Goal: Information Seeking & Learning: Check status

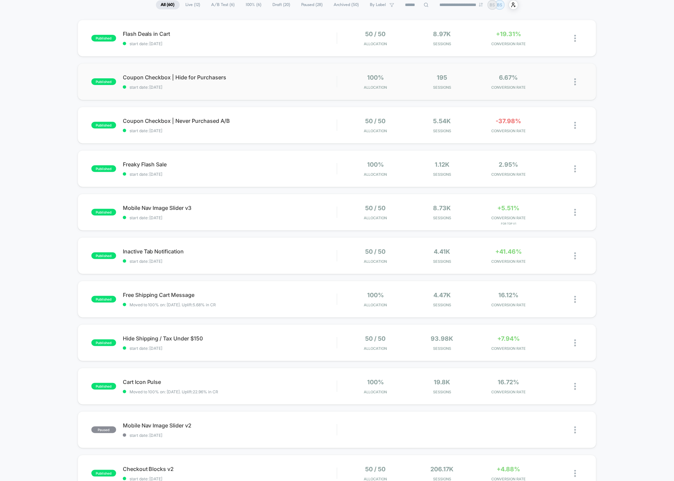
scroll to position [62, 0]
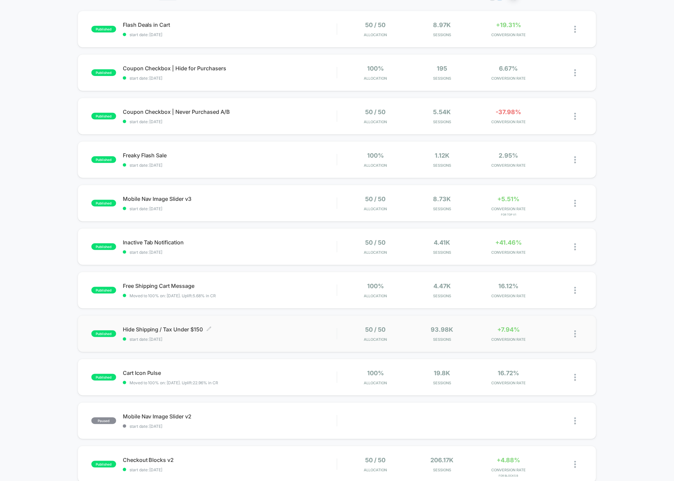
click at [328, 339] on span "start date: [DATE]" at bounding box center [230, 339] width 214 height 5
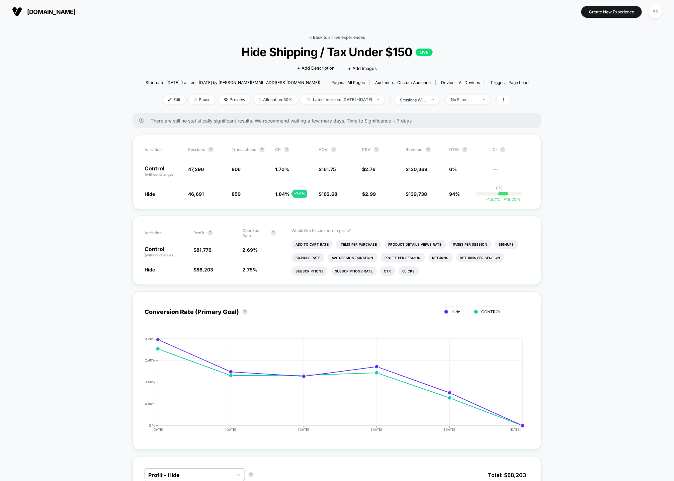
click at [336, 37] on link "< Back to all live experiences" at bounding box center [337, 37] width 56 height 5
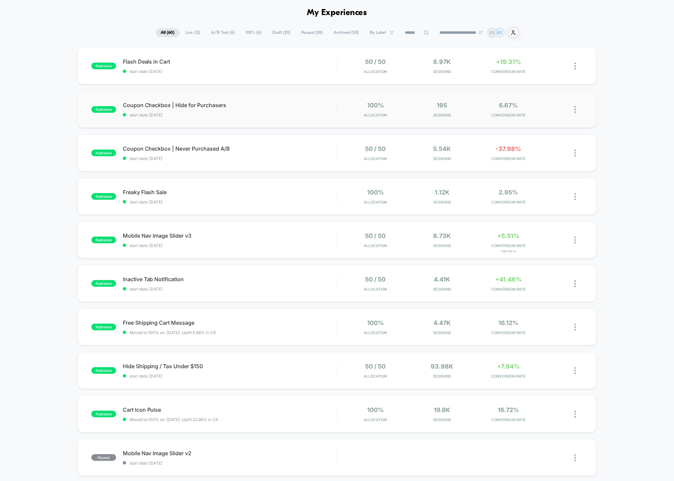
scroll to position [28, 0]
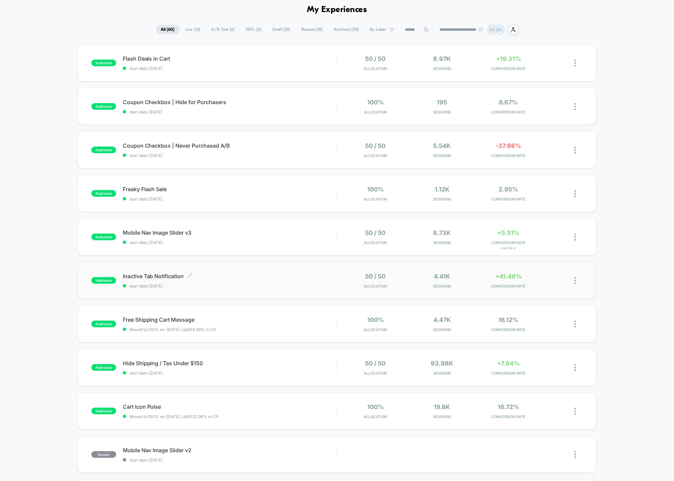
click at [310, 282] on div "Inactive Tab Notification Click to edit experience details Click to edit experi…" at bounding box center [230, 281] width 214 height 16
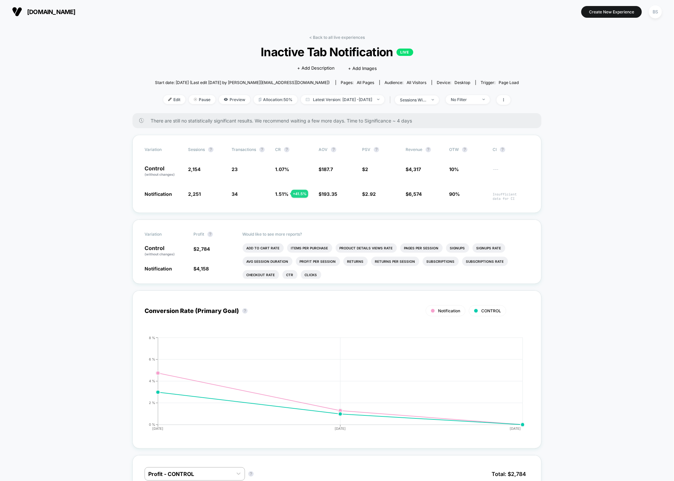
scroll to position [10, 0]
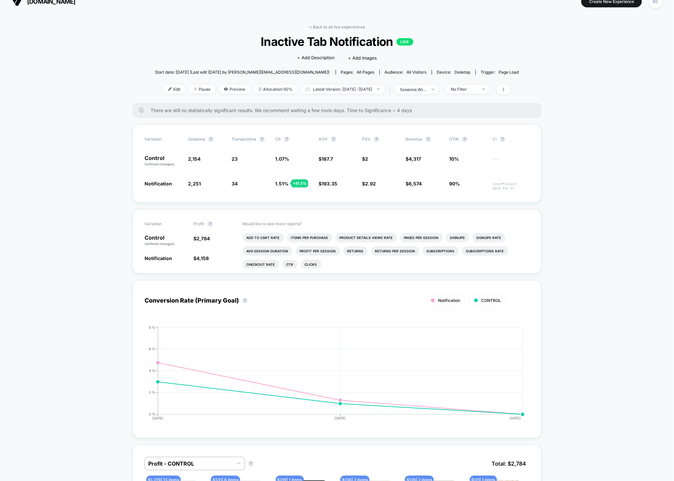
click at [336, 31] on div "< Back to all live experiences Inactive Tab Notification LIVE Click to edit exp…" at bounding box center [337, 63] width 364 height 78
click at [336, 24] on link "< Back to all live experiences" at bounding box center [337, 26] width 56 height 5
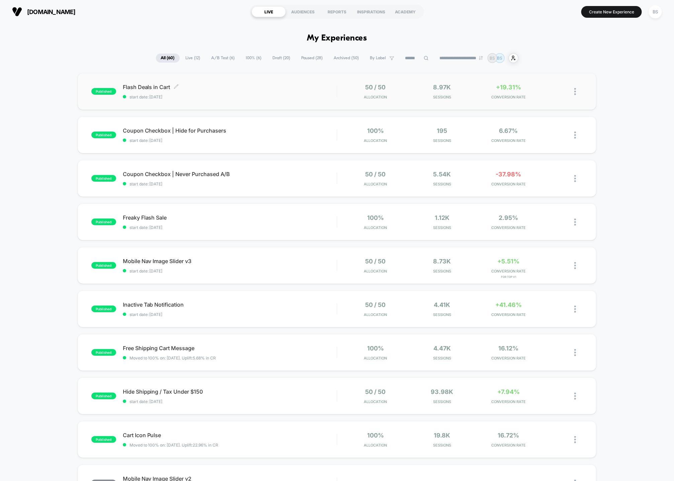
click at [313, 93] on div "Flash Deals in Cart Click to edit experience details Click to edit experience d…" at bounding box center [230, 92] width 214 height 16
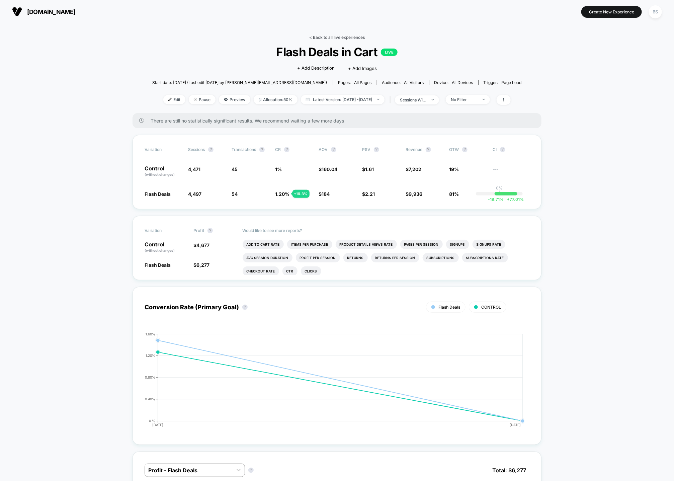
click at [318, 37] on link "< Back to all live experiences" at bounding box center [337, 37] width 56 height 5
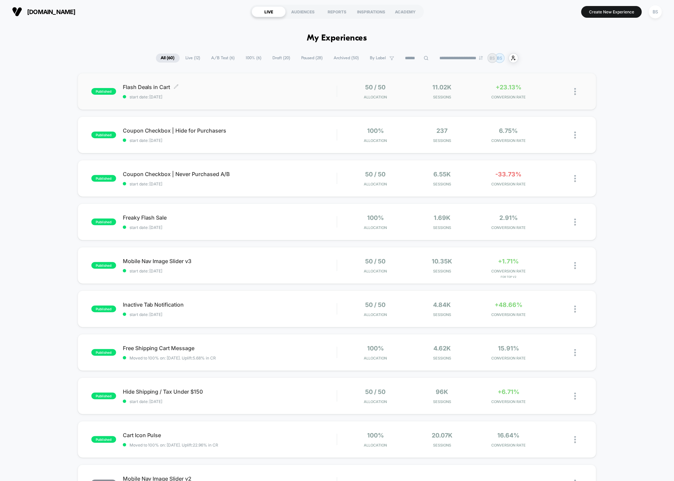
click at [293, 94] on span "start date: [DATE]" at bounding box center [230, 96] width 214 height 5
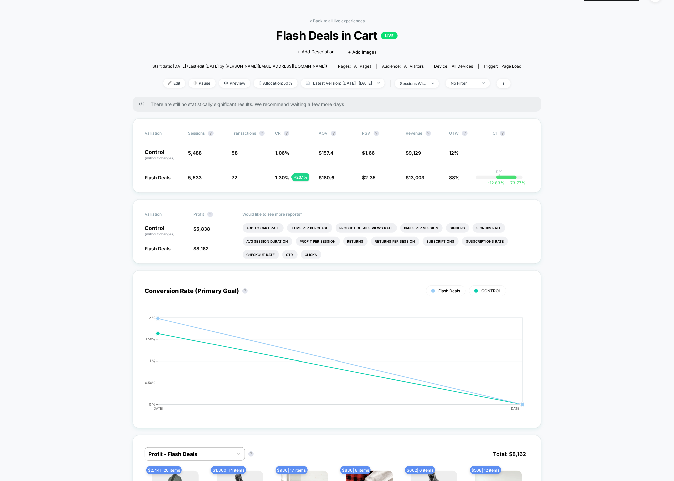
scroll to position [19, 0]
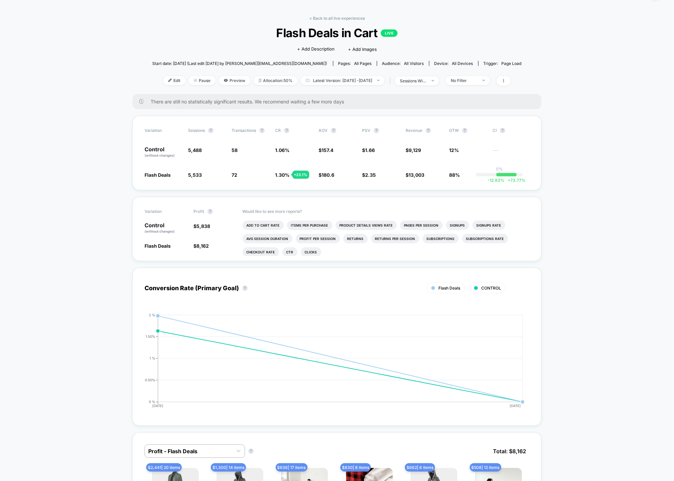
click at [328, 23] on div "< Back to all live experiences Flash Deals in Cart LIVE Click to edit experienc…" at bounding box center [336, 55] width 369 height 78
click at [328, 16] on link "< Back to all live experiences" at bounding box center [337, 18] width 56 height 5
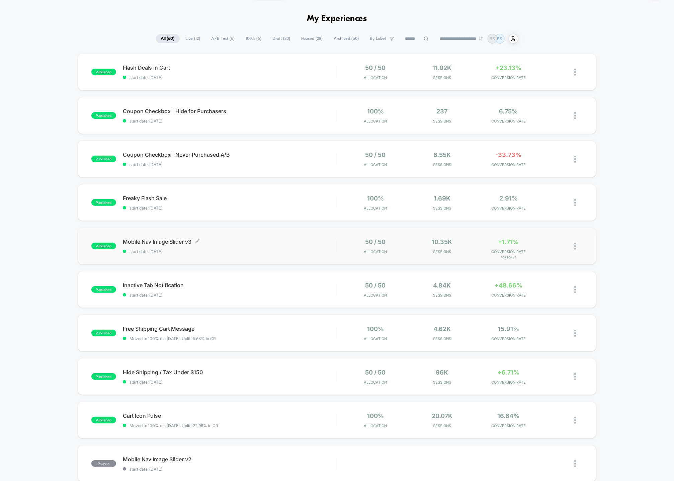
scroll to position [25, 0]
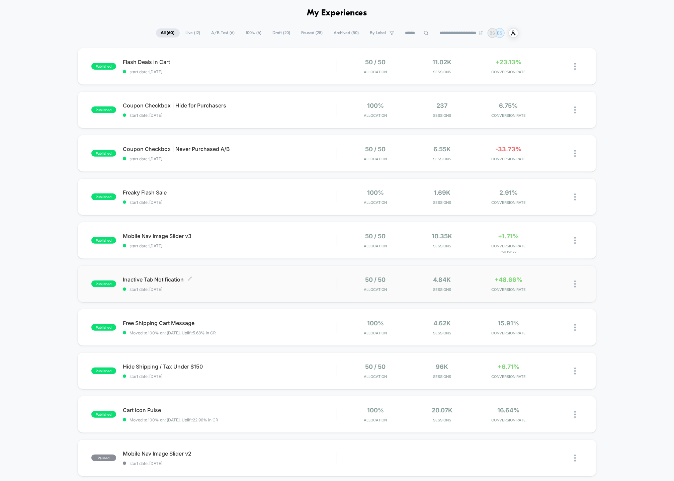
drag, startPoint x: 229, startPoint y: 289, endPoint x: 249, endPoint y: 287, distance: 19.9
click at [249, 287] on span "start date: [DATE]" at bounding box center [230, 289] width 214 height 5
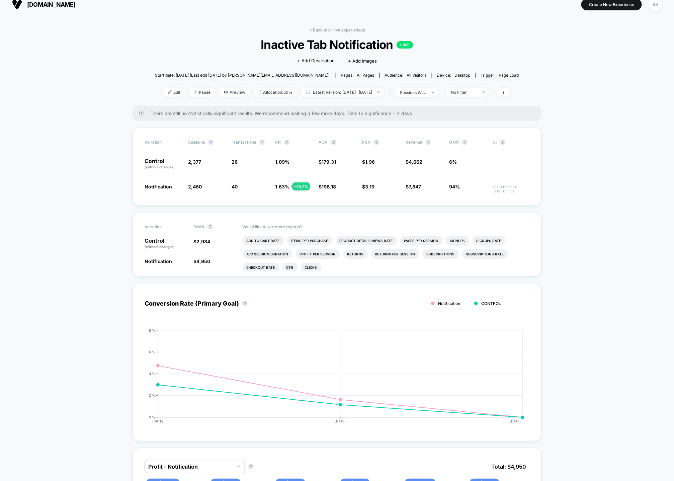
scroll to position [14, 0]
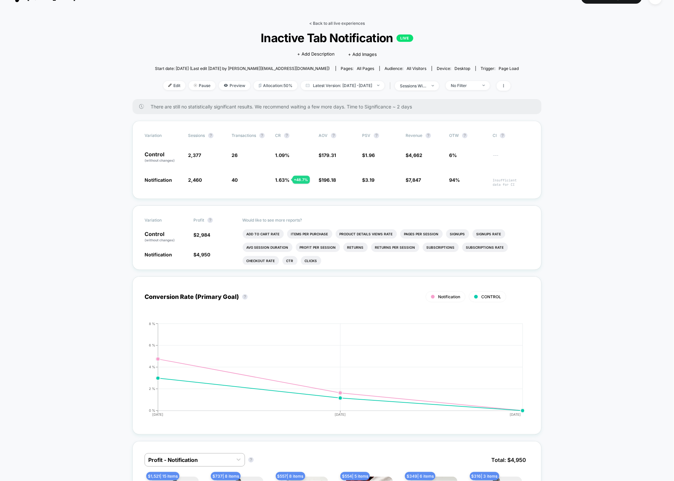
click at [329, 24] on link "< Back to all live experiences" at bounding box center [337, 23] width 56 height 5
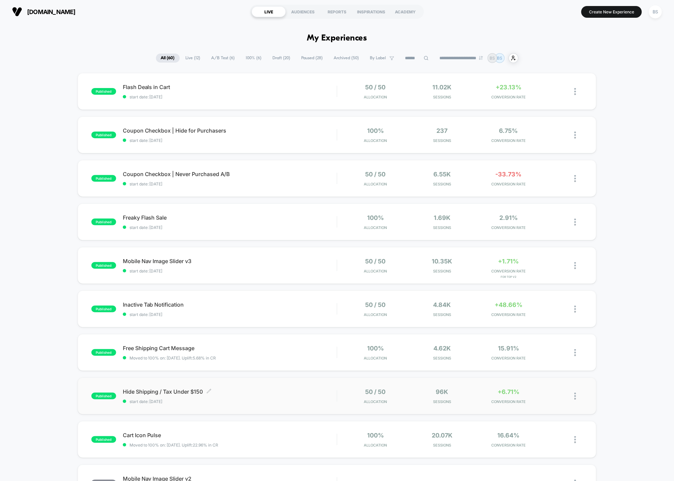
click at [297, 393] on span "Hide Shipping / Tax Under $150 Click to edit experience details" at bounding box center [230, 391] width 214 height 7
